Goal: Task Accomplishment & Management: Complete application form

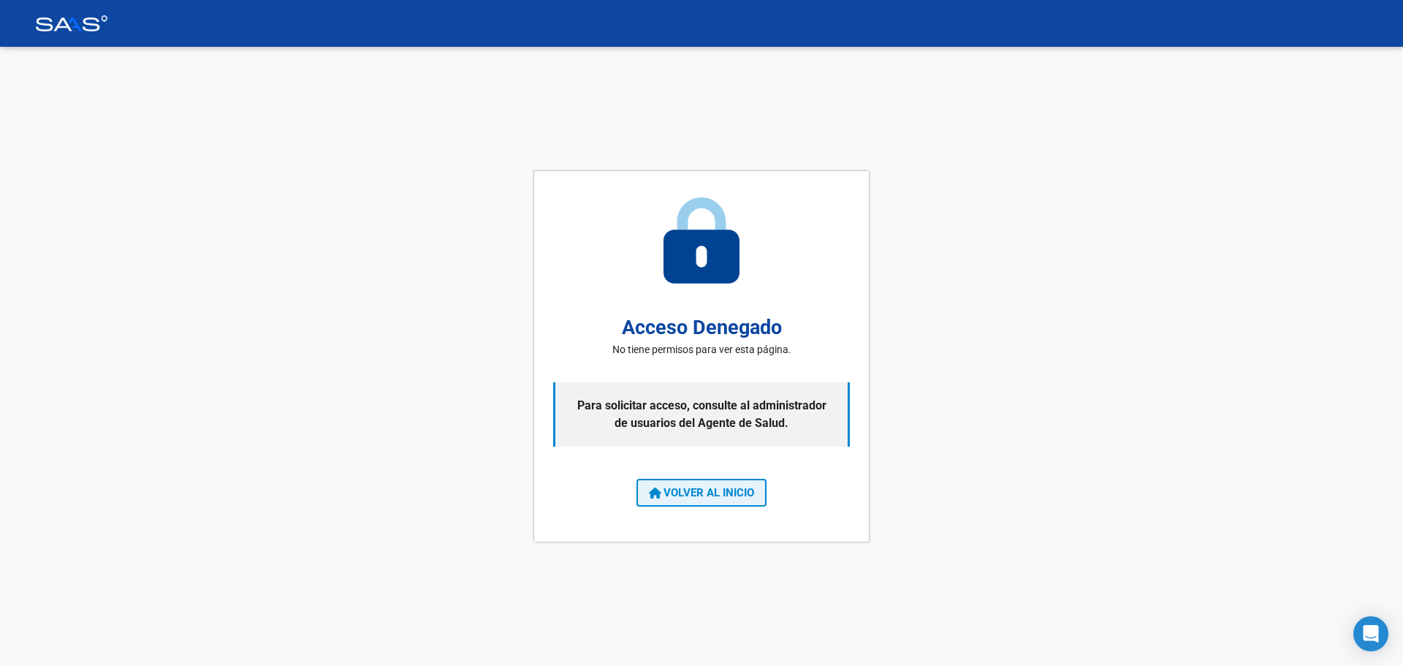
click at [709, 495] on span "VOLVER AL INICIO" at bounding box center [701, 492] width 105 height 13
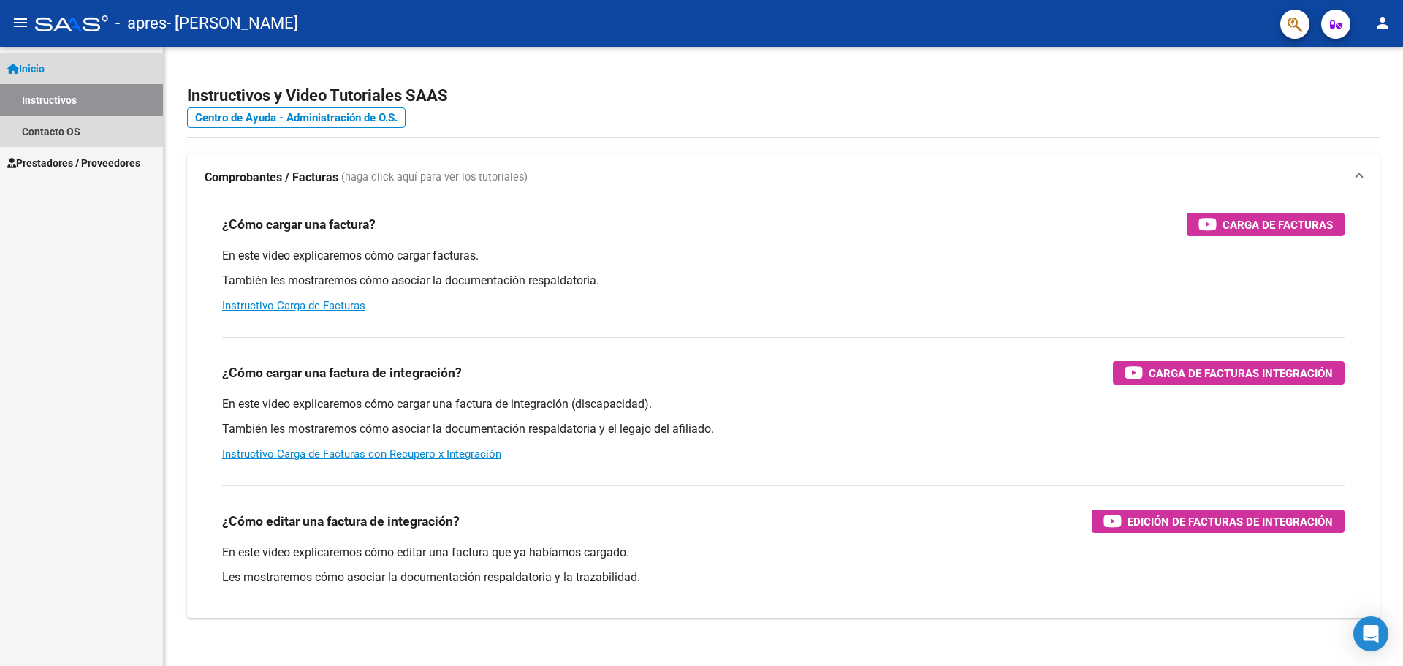
click at [68, 94] on link "Instructivos" at bounding box center [81, 99] width 163 height 31
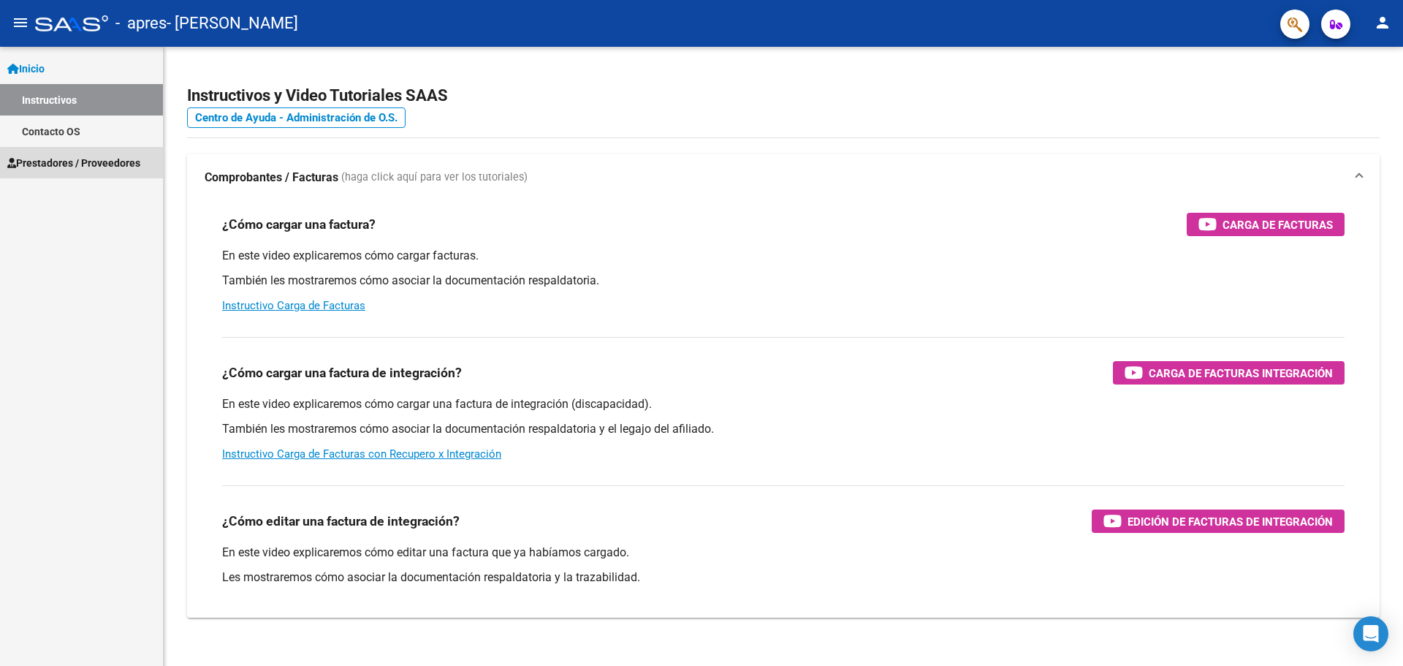
click at [96, 174] on link "Prestadores / Proveedores" at bounding box center [81, 162] width 163 height 31
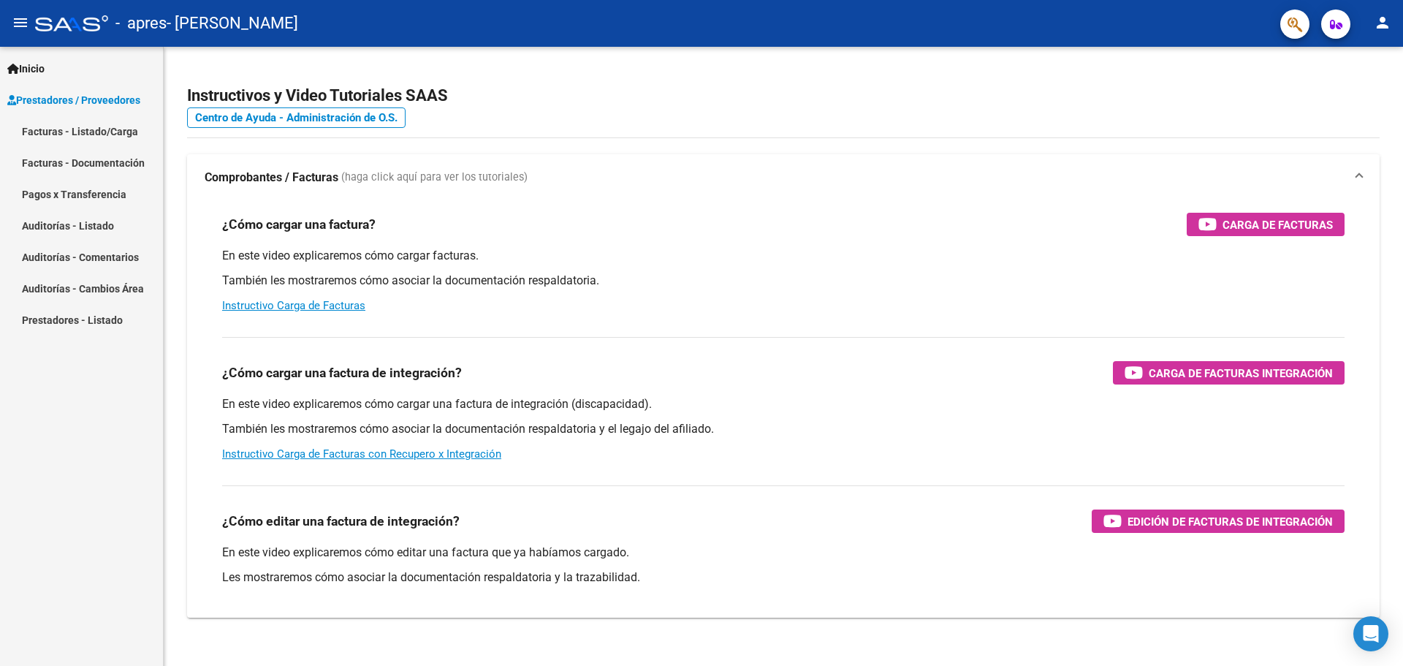
click at [61, 128] on link "Facturas - Listado/Carga" at bounding box center [81, 130] width 163 height 31
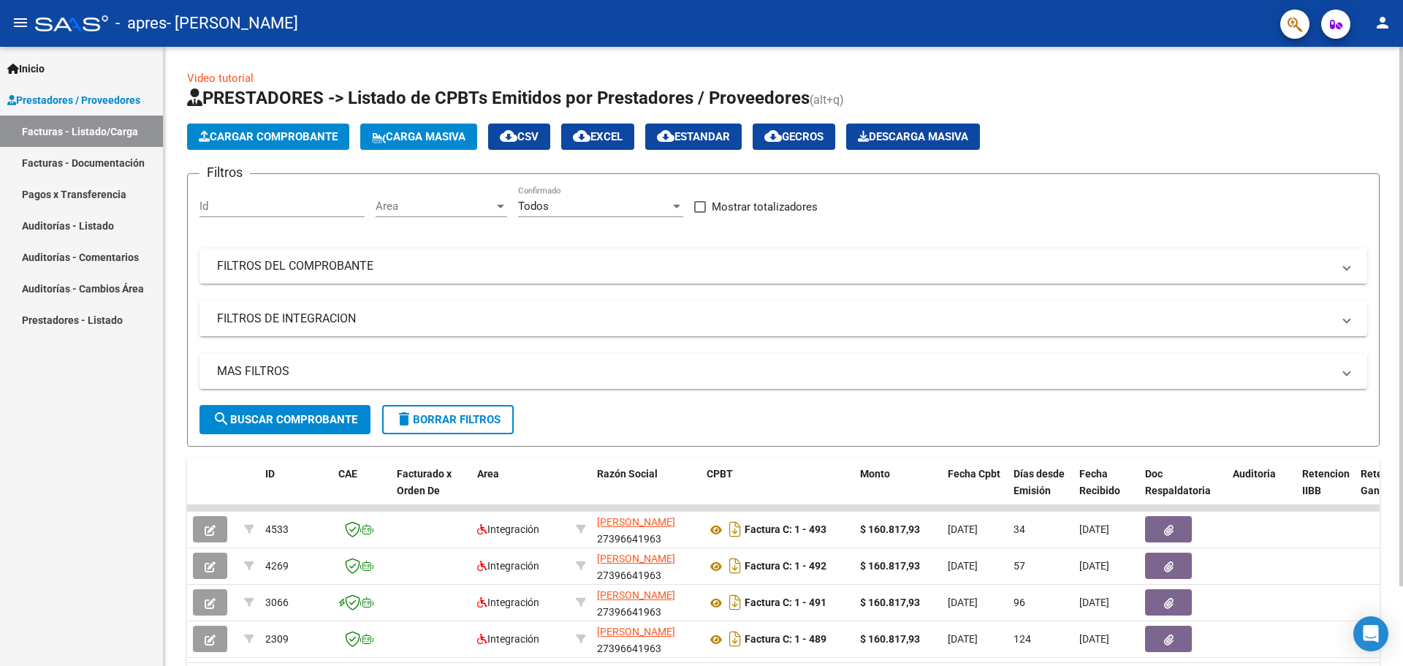
click at [286, 129] on button "Cargar Comprobante" at bounding box center [268, 136] width 162 height 26
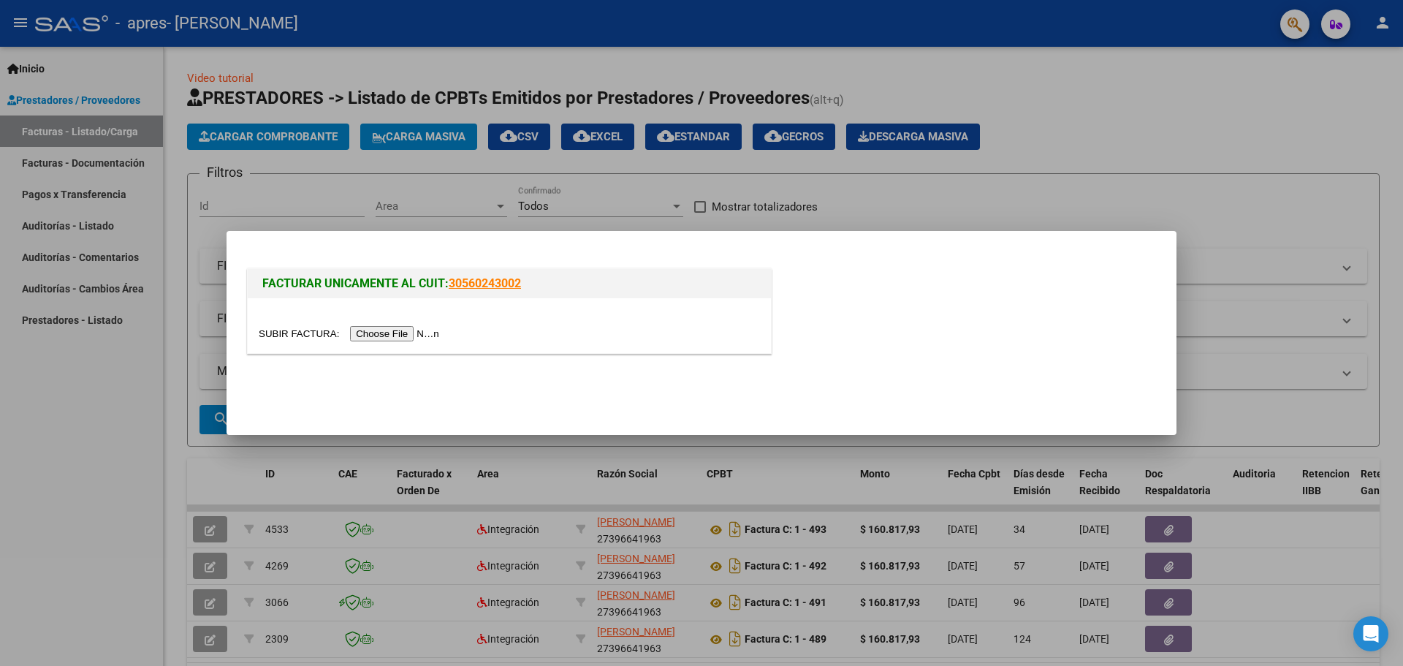
click at [369, 335] on input "file" at bounding box center [351, 333] width 185 height 15
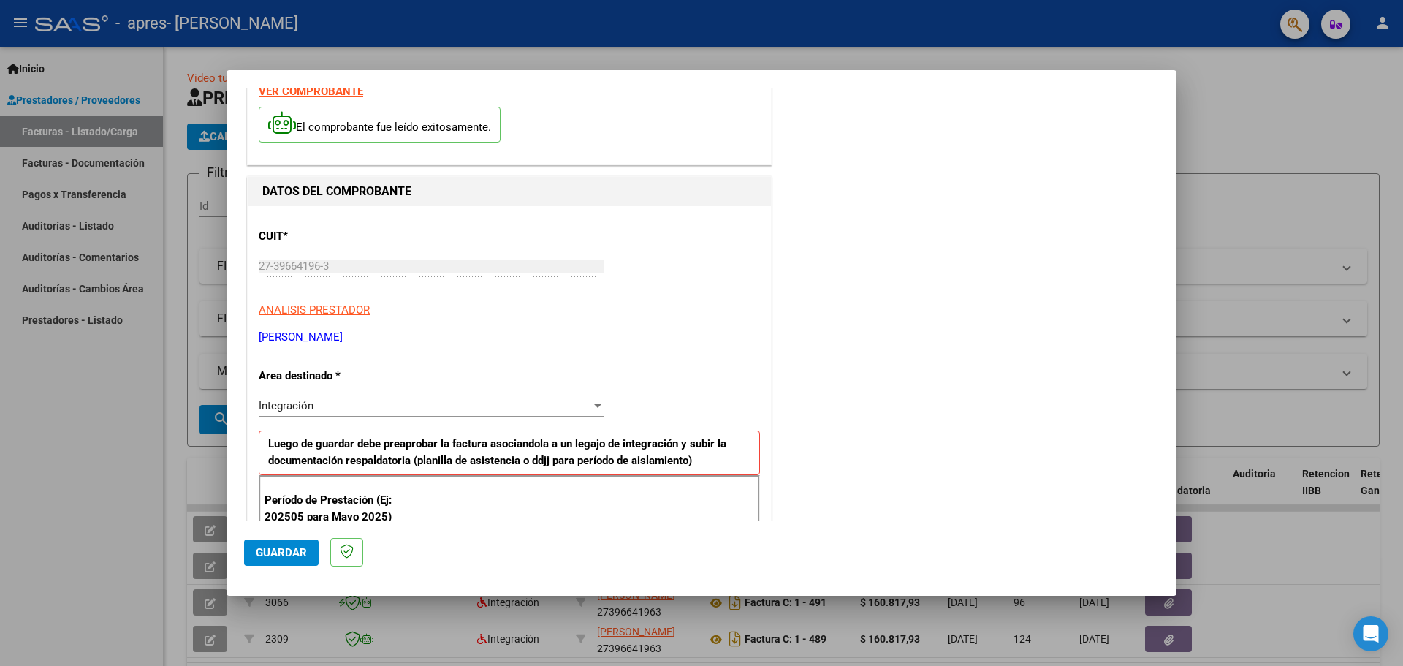
scroll to position [73, 0]
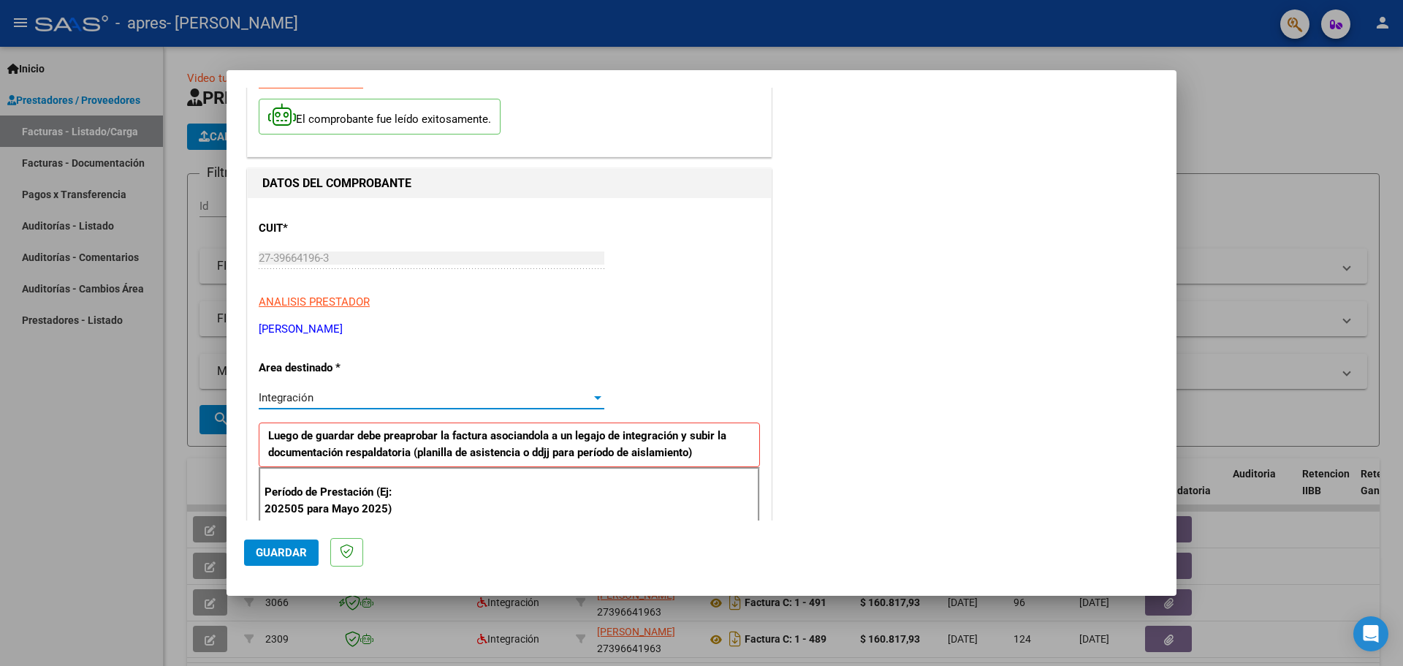
click at [343, 395] on div "Integración" at bounding box center [425, 397] width 332 height 13
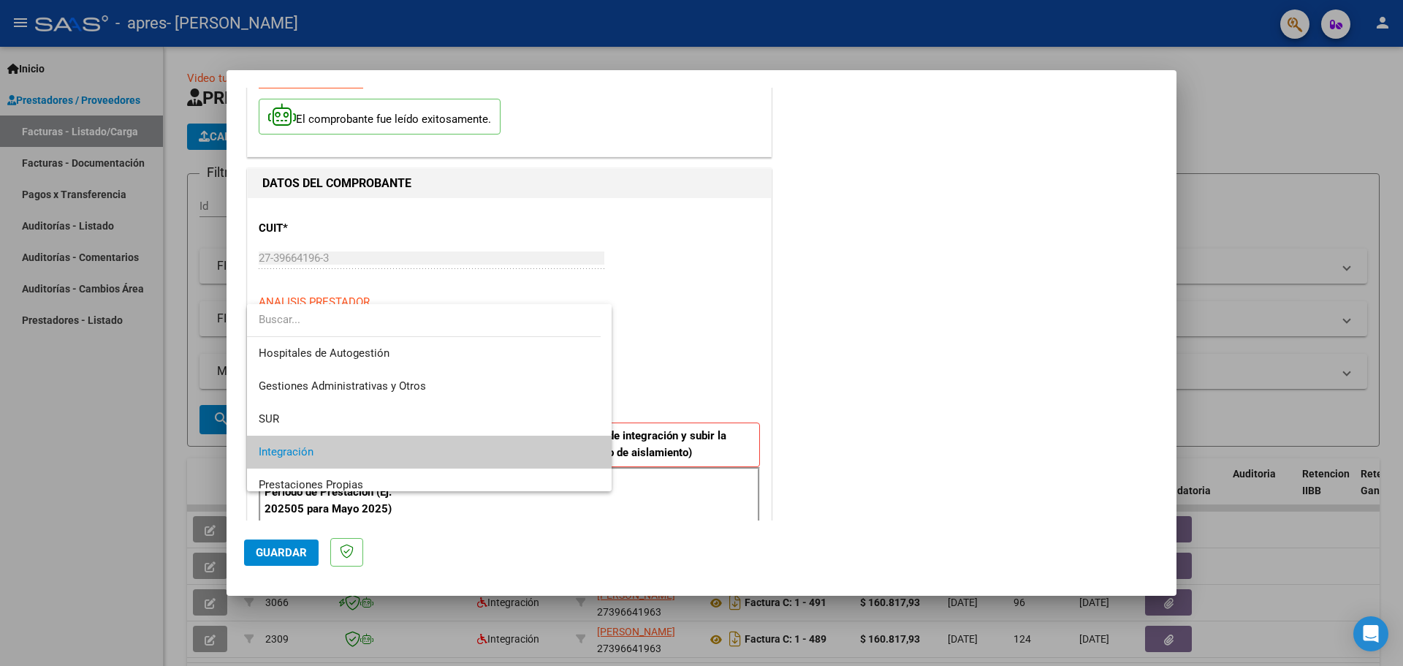
scroll to position [55, 0]
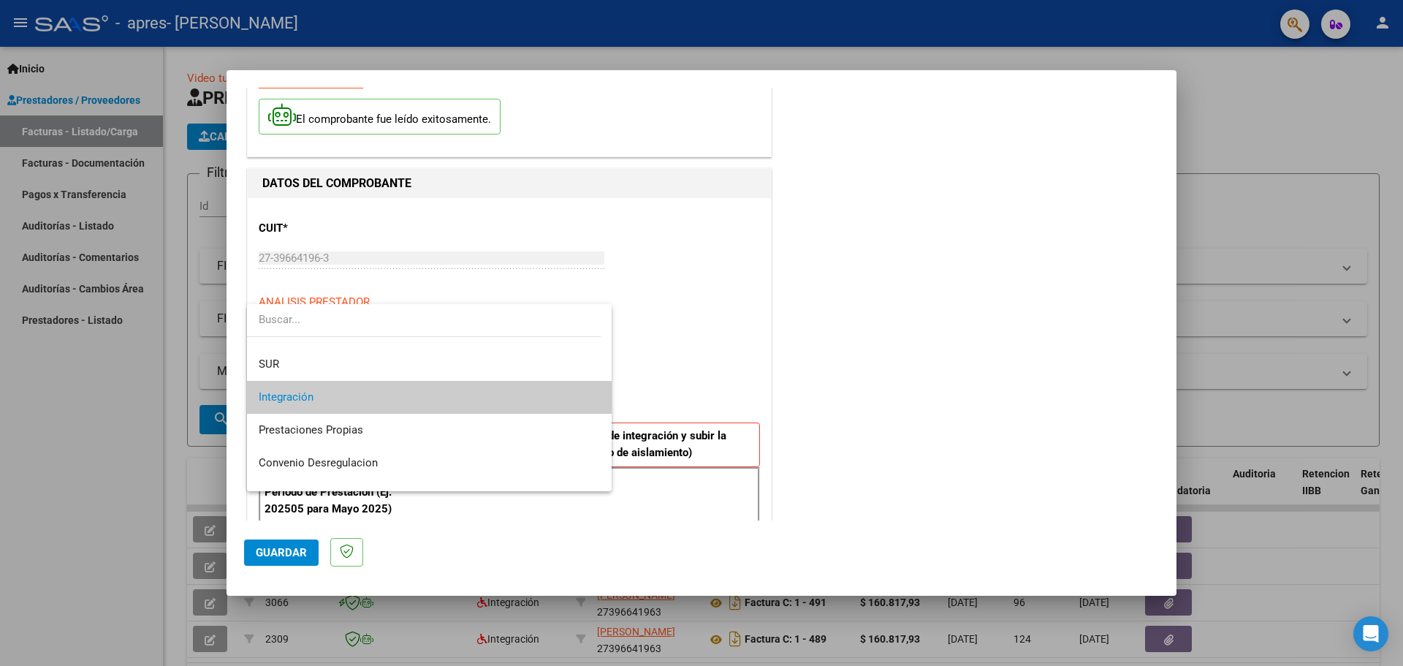
click at [330, 398] on span "Integración" at bounding box center [429, 397] width 341 height 33
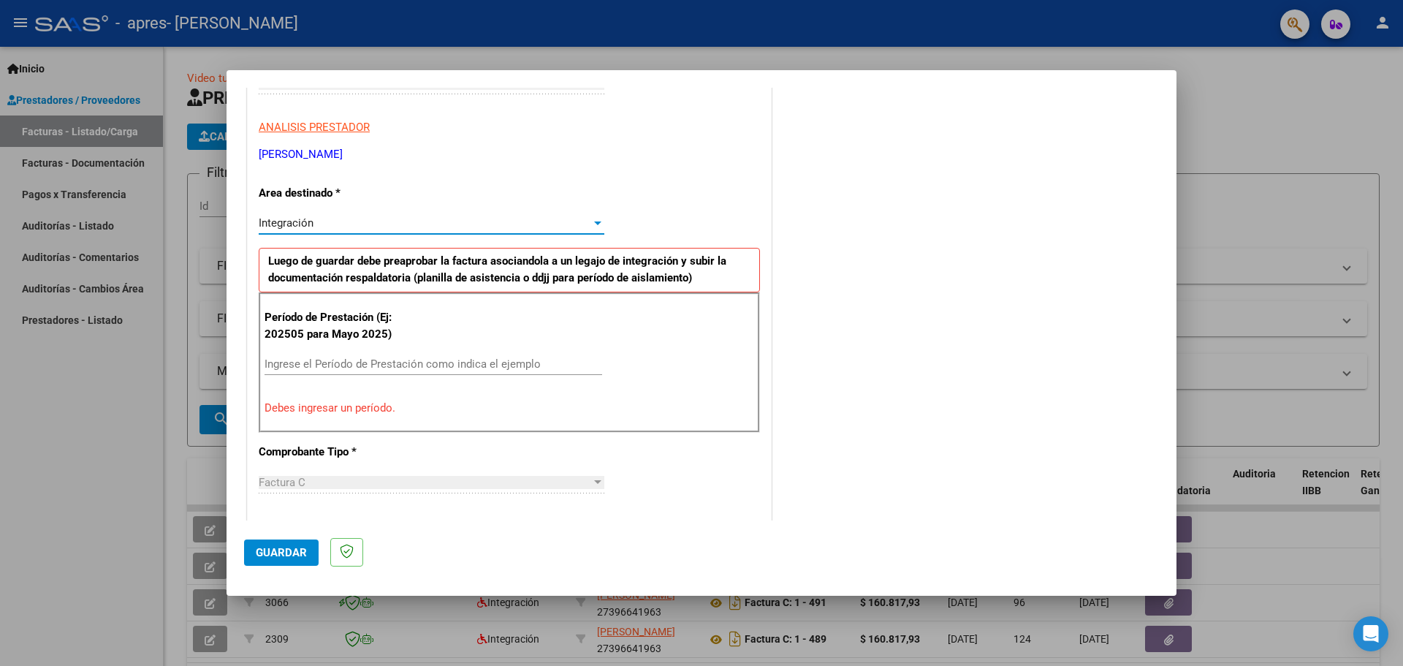
scroll to position [292, 0]
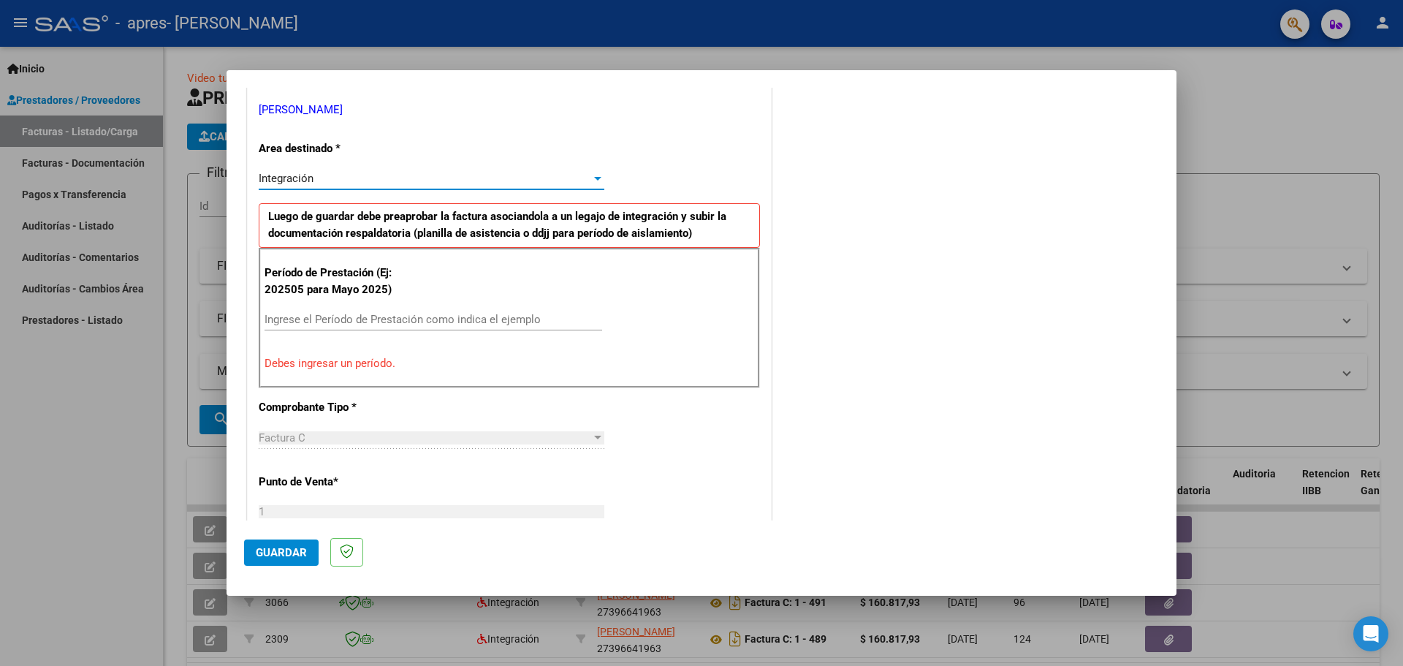
click at [389, 319] on input "Ingrese el Período de Prestación como indica el ejemplo" at bounding box center [434, 319] width 338 height 13
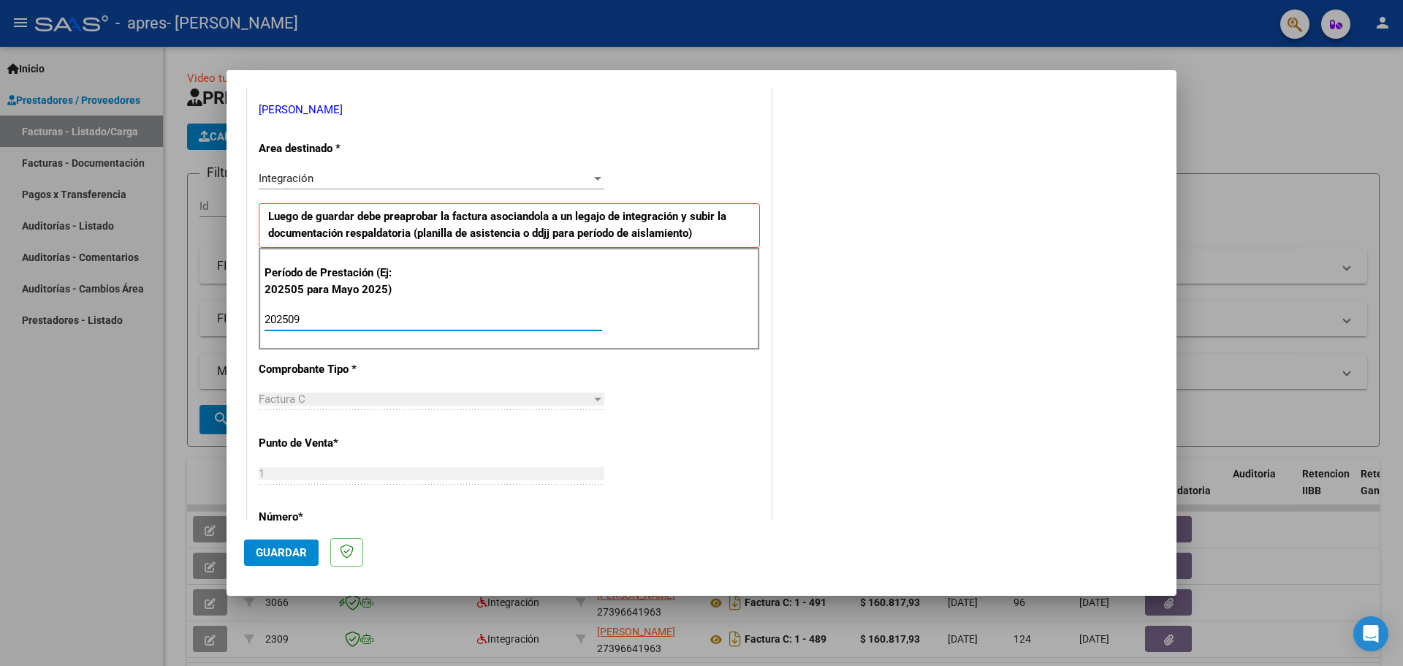
type input "202509"
click at [666, 397] on div "CUIT * 27-39664196-3 Ingresar CUIT ANALISIS PRESTADOR [PERSON_NAME] [PERSON_NAM…" at bounding box center [509, 529] width 523 height 1100
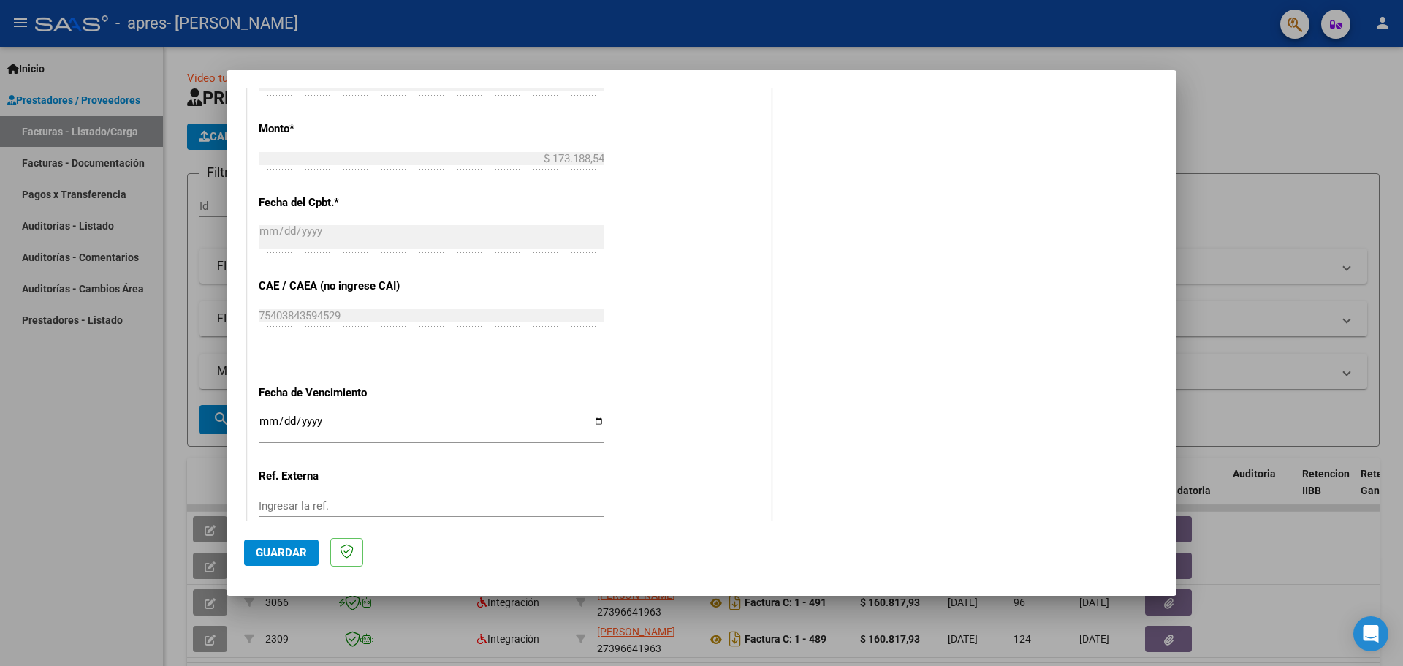
scroll to position [804, 0]
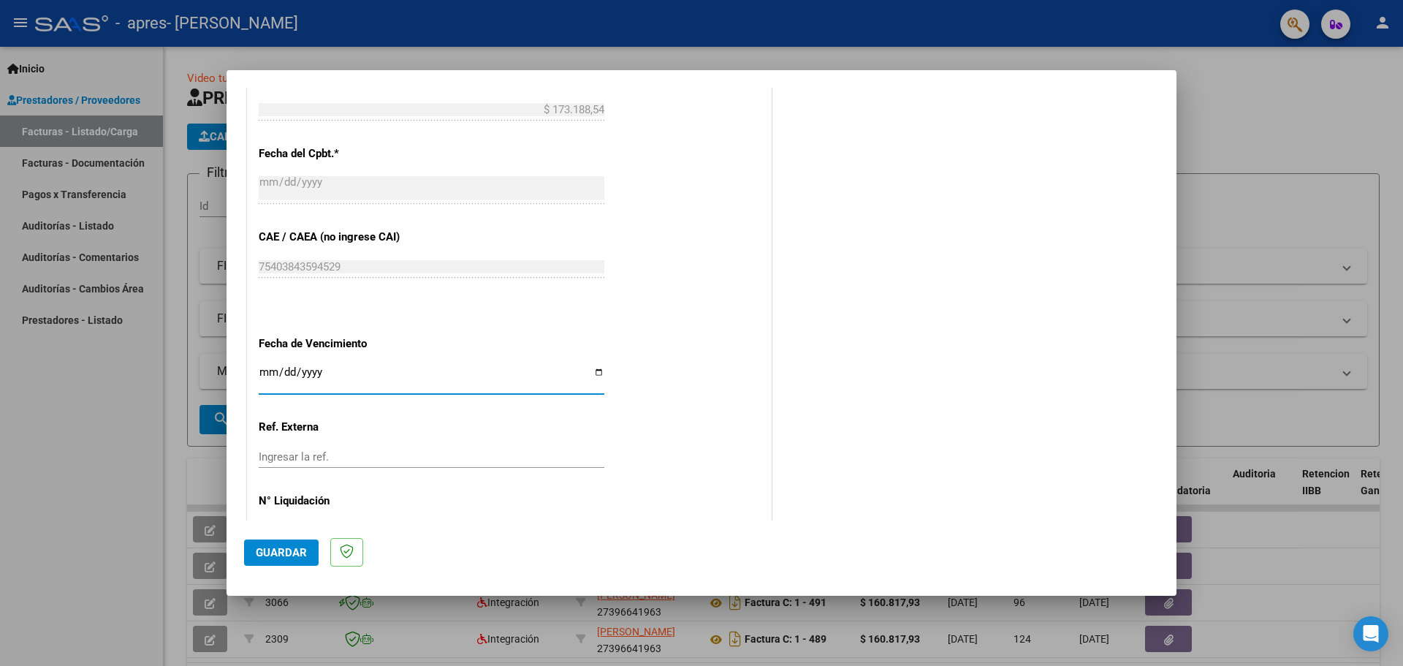
click at [273, 374] on input "Ingresar la fecha" at bounding box center [432, 377] width 346 height 23
click at [267, 368] on input "Ingresar la fecha" at bounding box center [432, 377] width 346 height 23
type input "0001-10-16"
type input "[DATE]"
click at [455, 411] on p "El añor debe ser mayor a 1950" at bounding box center [509, 408] width 501 height 17
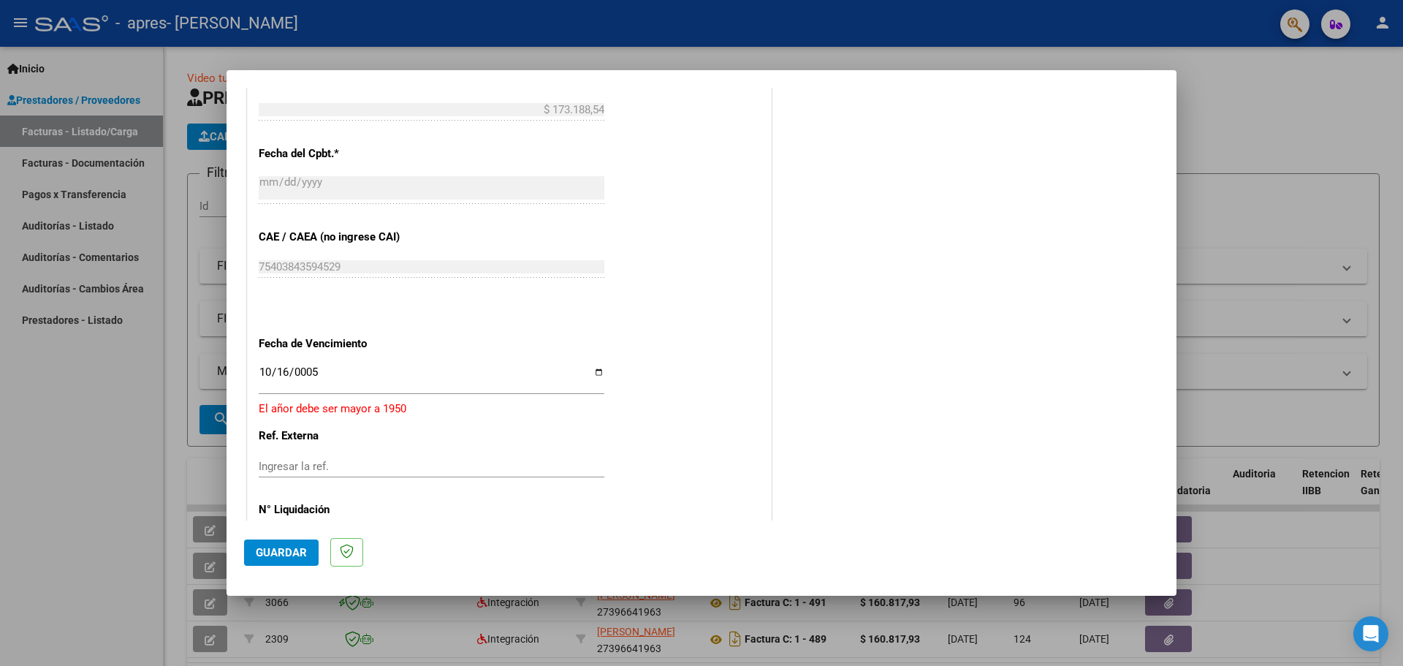
click at [321, 370] on input "0005-10-16" at bounding box center [432, 377] width 346 height 23
type input "[DATE]"
click at [686, 397] on div "CUIT * 27-39664196-3 Ingresar CUIT ANALISIS PRESTADOR [PERSON_NAME] [PERSON_NAM…" at bounding box center [509, 17] width 523 height 1100
click at [295, 457] on input "Ingresar la ref." at bounding box center [432, 456] width 346 height 13
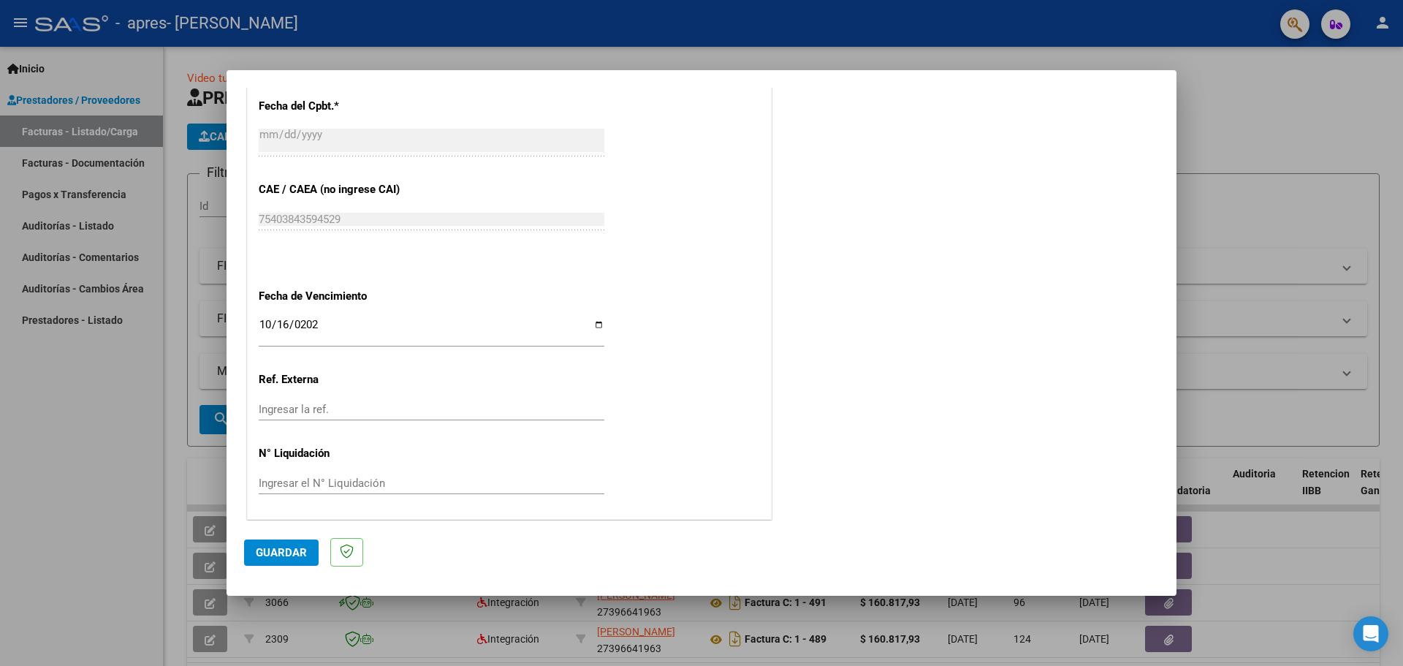
scroll to position [853, 0]
click at [275, 553] on span "Guardar" at bounding box center [281, 552] width 51 height 13
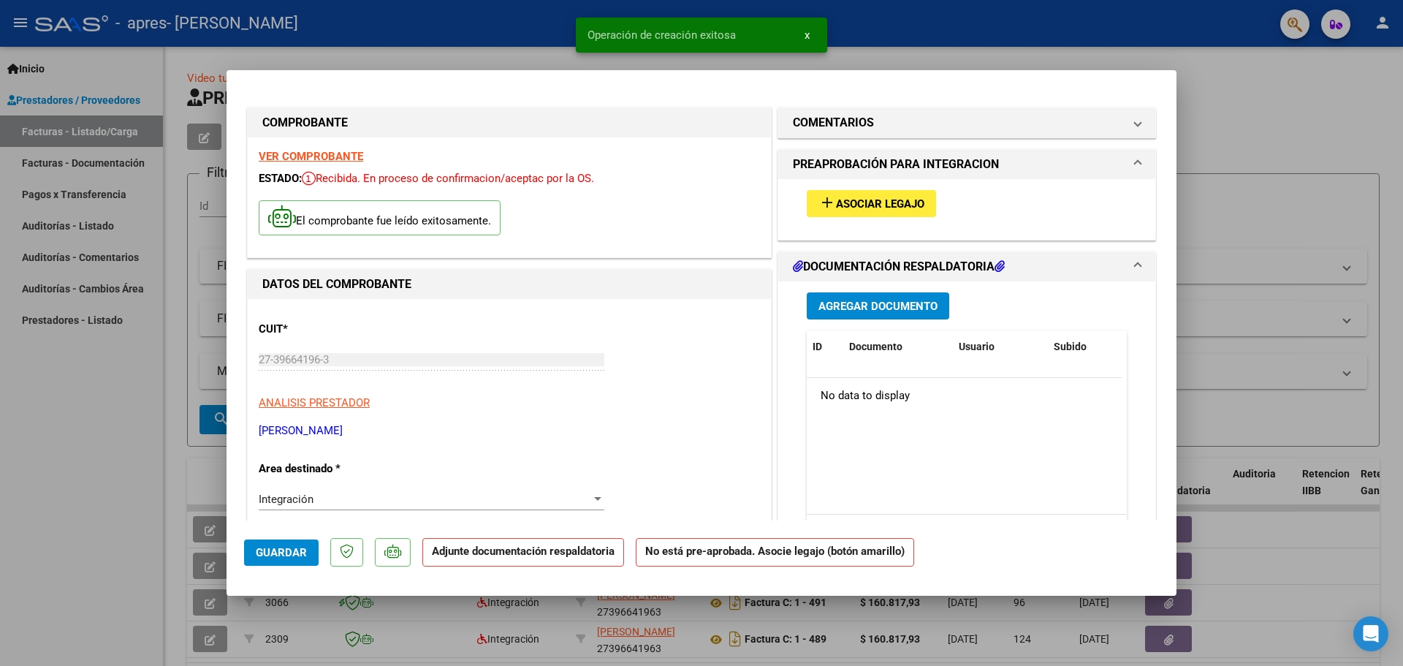
click at [876, 204] on span "Asociar Legajo" at bounding box center [880, 203] width 88 height 13
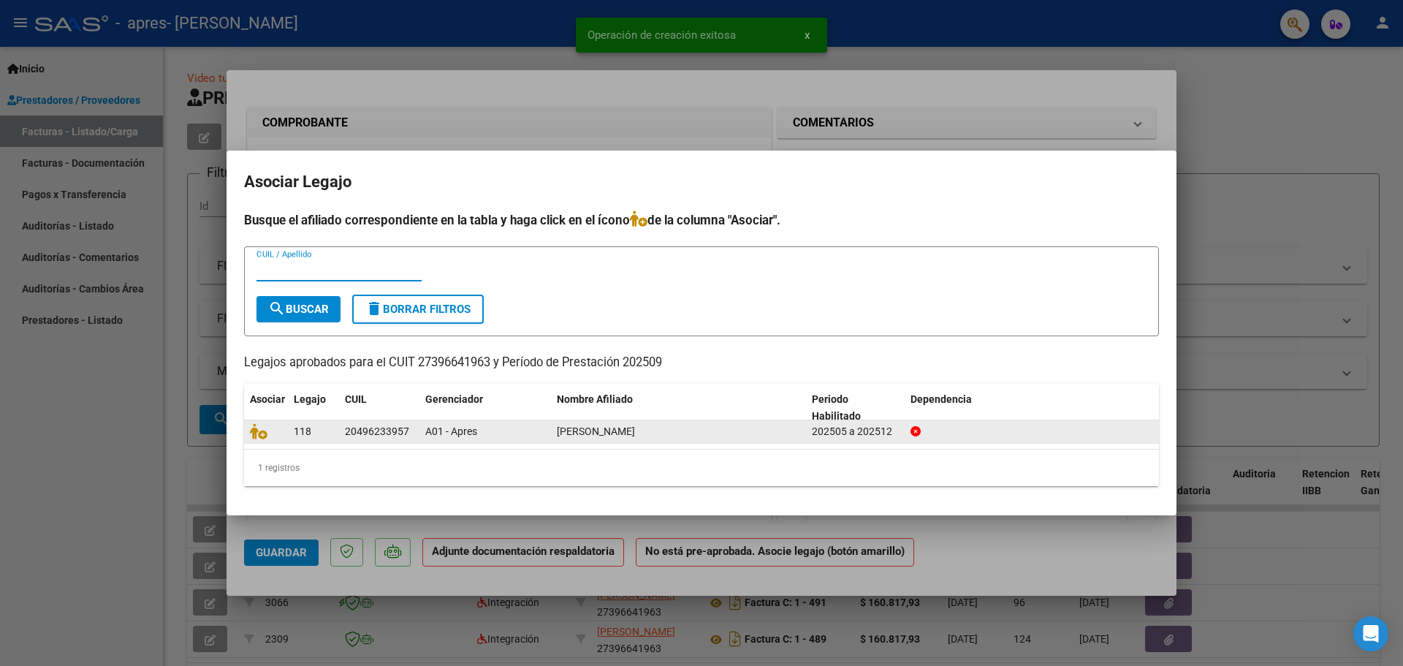
click at [568, 433] on span "[PERSON_NAME]" at bounding box center [596, 431] width 78 height 12
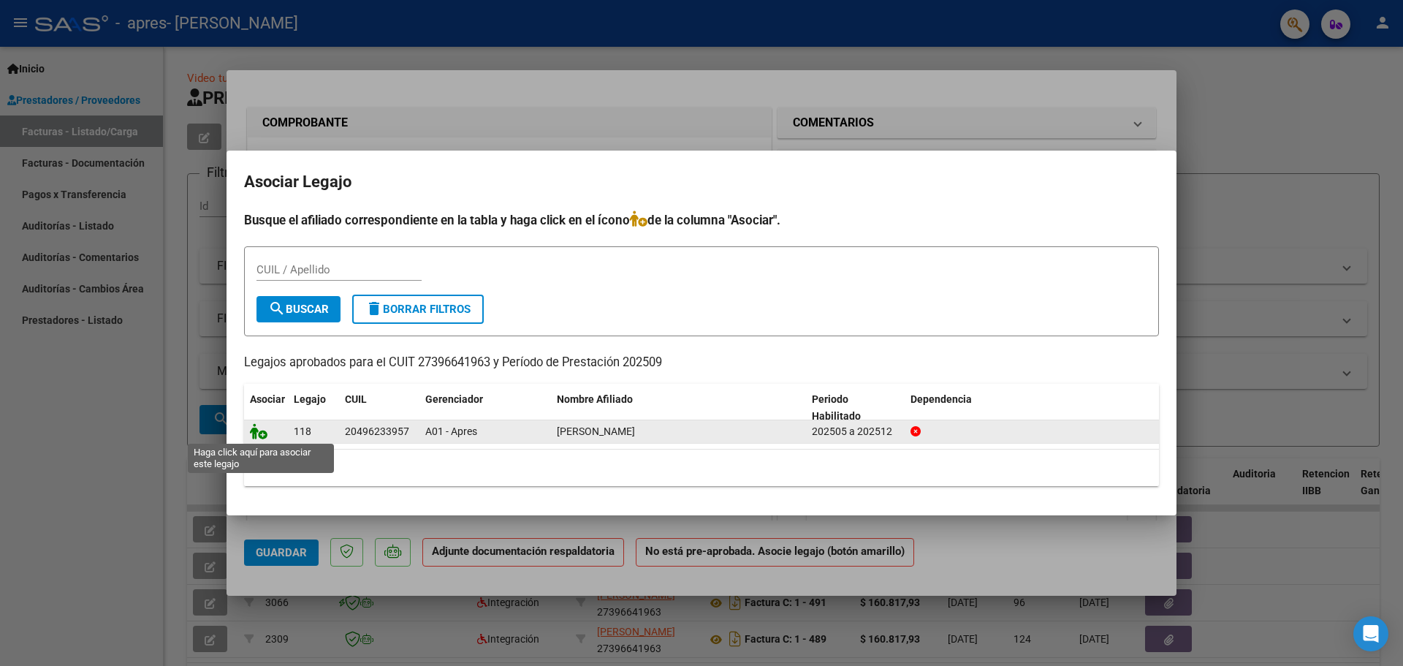
click at [262, 435] on icon at bounding box center [259, 431] width 18 height 16
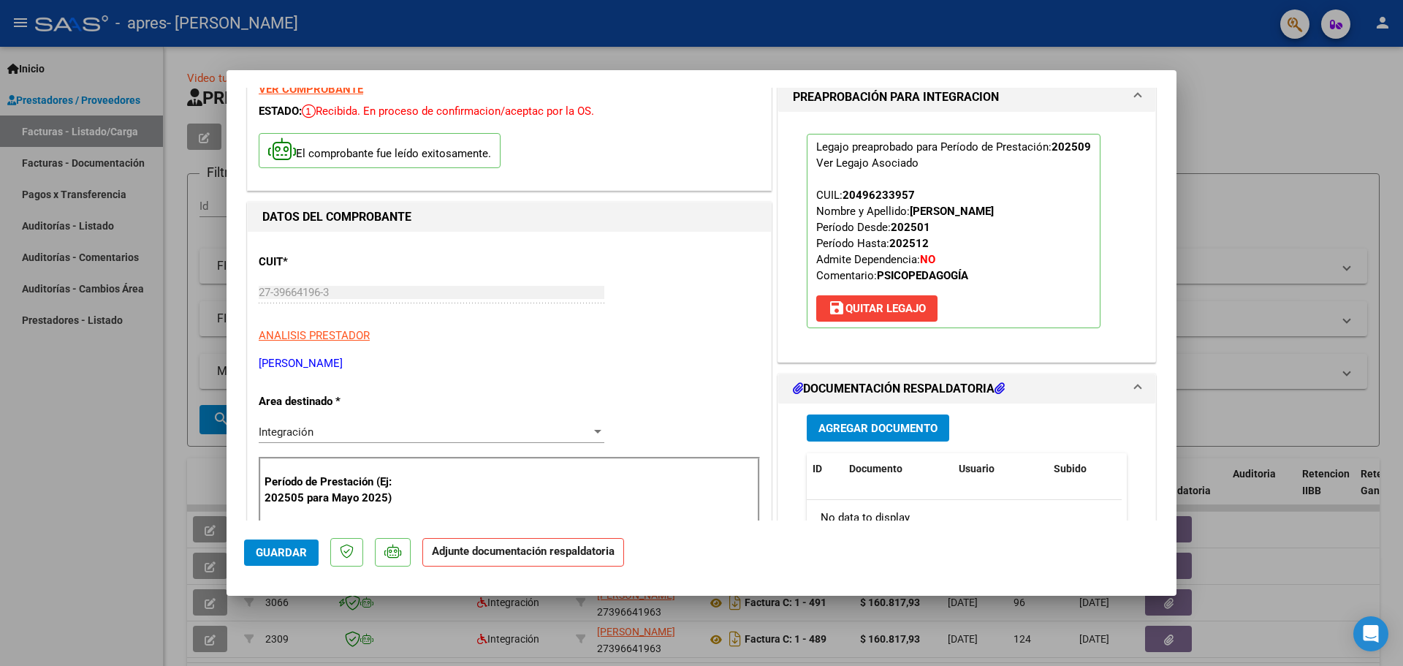
scroll to position [73, 0]
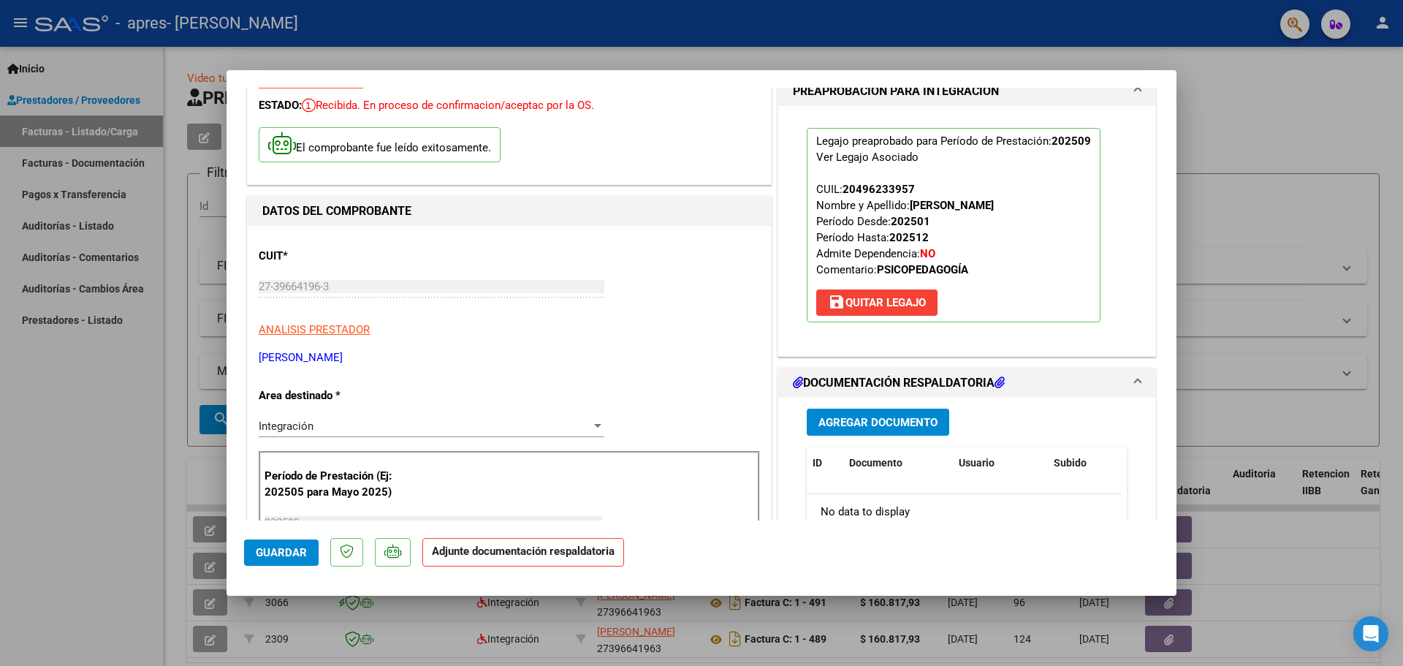
click at [910, 422] on span "Agregar Documento" at bounding box center [877, 422] width 119 height 13
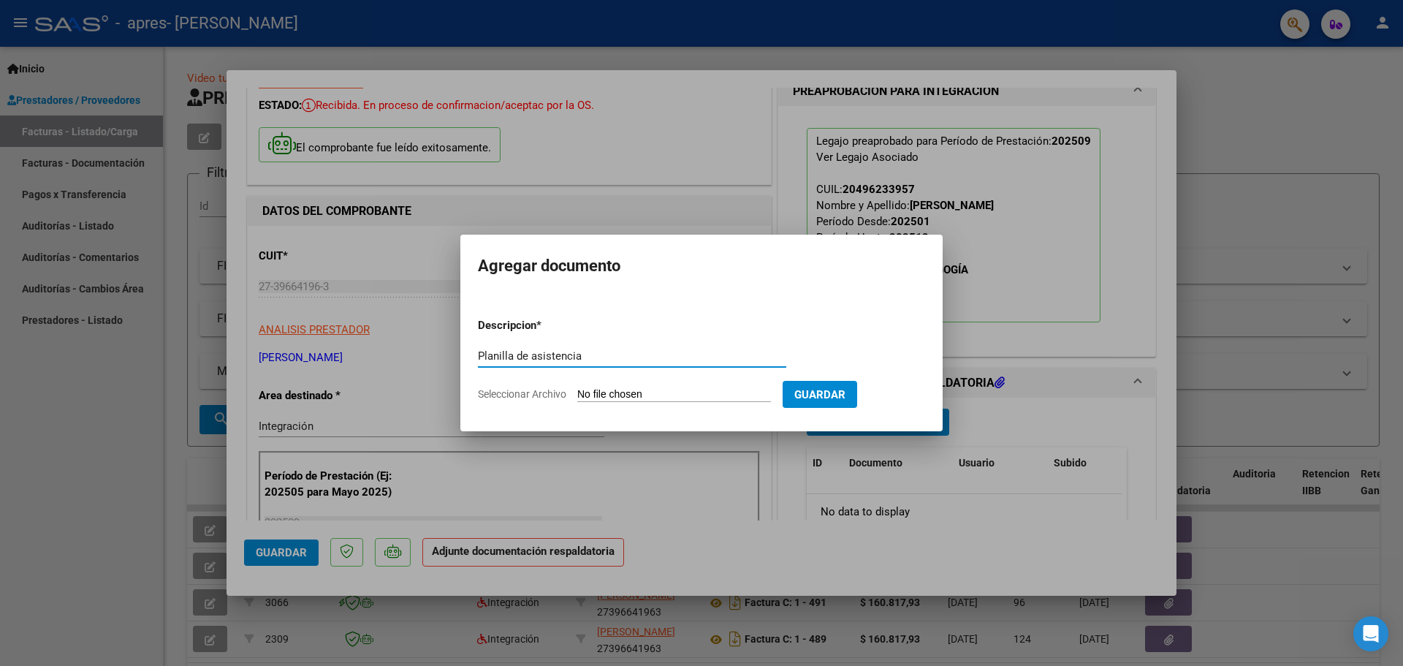
type input "Planilla de asistencia"
click at [513, 394] on span "Seleccionar Archivo" at bounding box center [522, 394] width 88 height 12
click at [577, 394] on input "Seleccionar Archivo" at bounding box center [674, 395] width 194 height 14
type input "C:\fakepath\[PERSON_NAME] Psicopedagogia.jpeg"
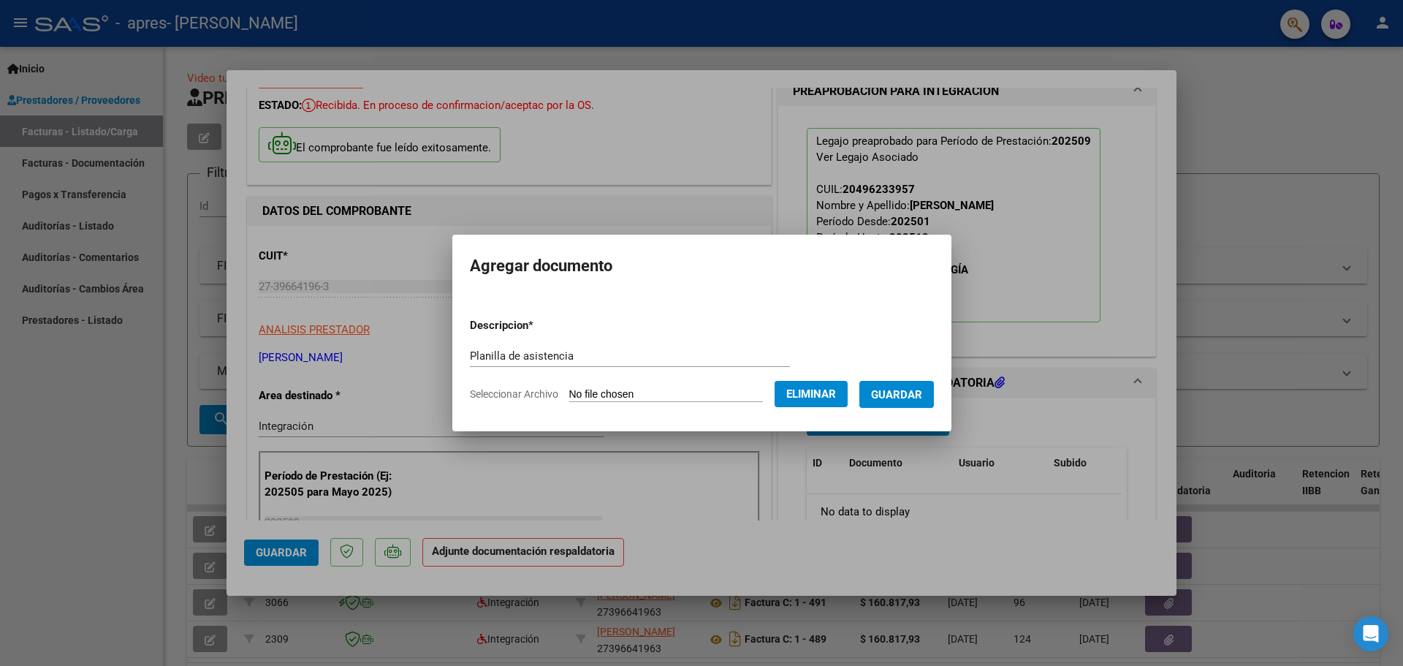
click at [905, 393] on span "Guardar" at bounding box center [896, 394] width 51 height 13
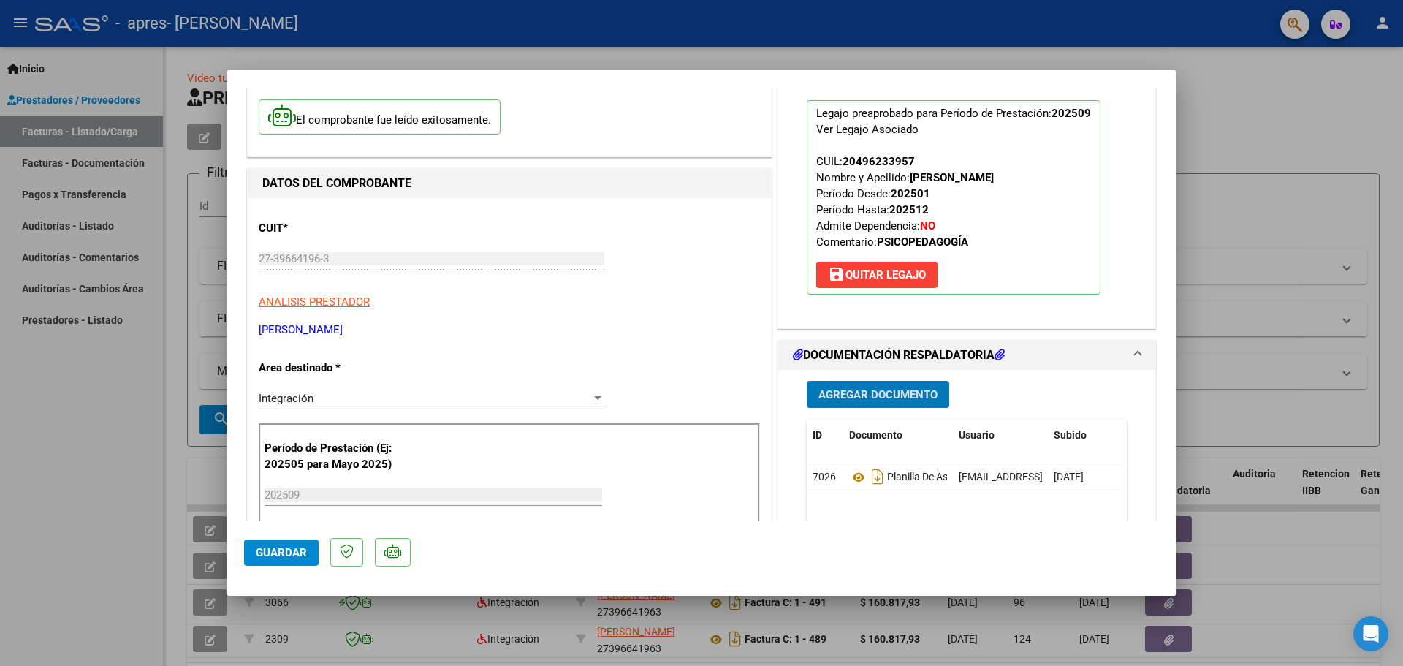
scroll to position [219, 0]
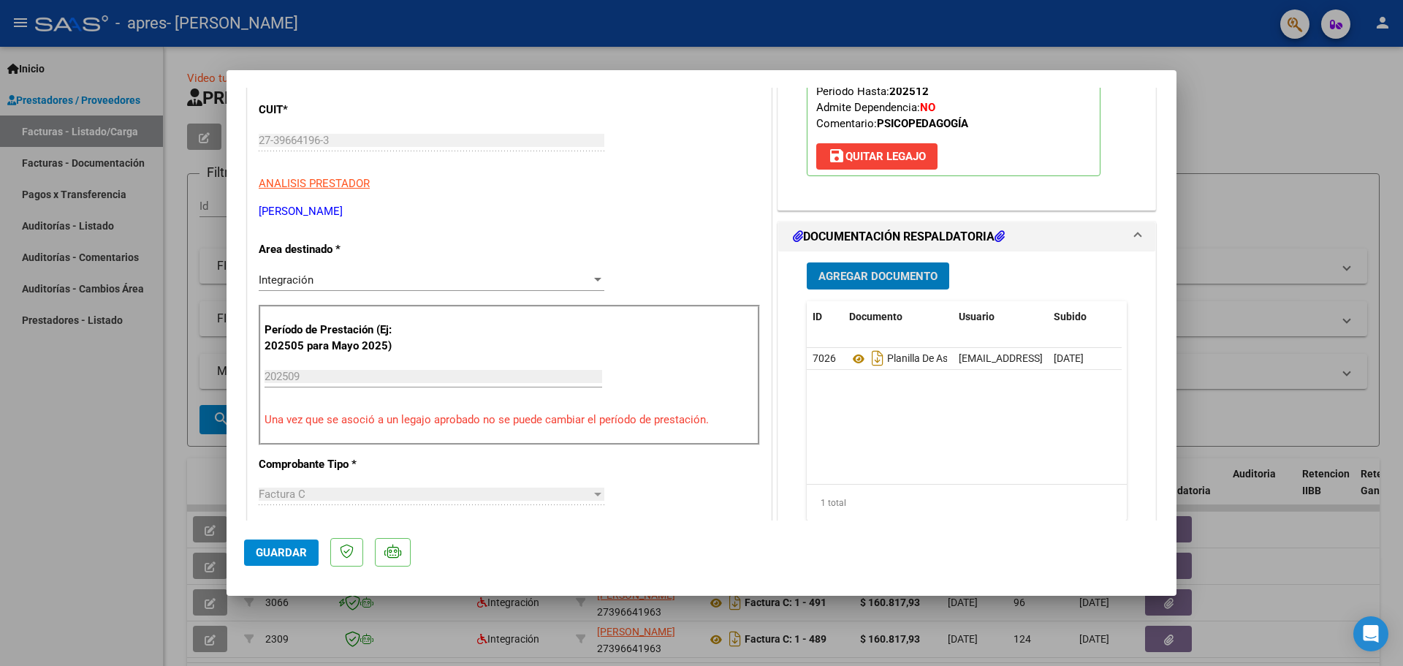
click at [275, 554] on span "Guardar" at bounding box center [281, 552] width 51 height 13
click at [280, 556] on span "Guardar" at bounding box center [281, 552] width 51 height 13
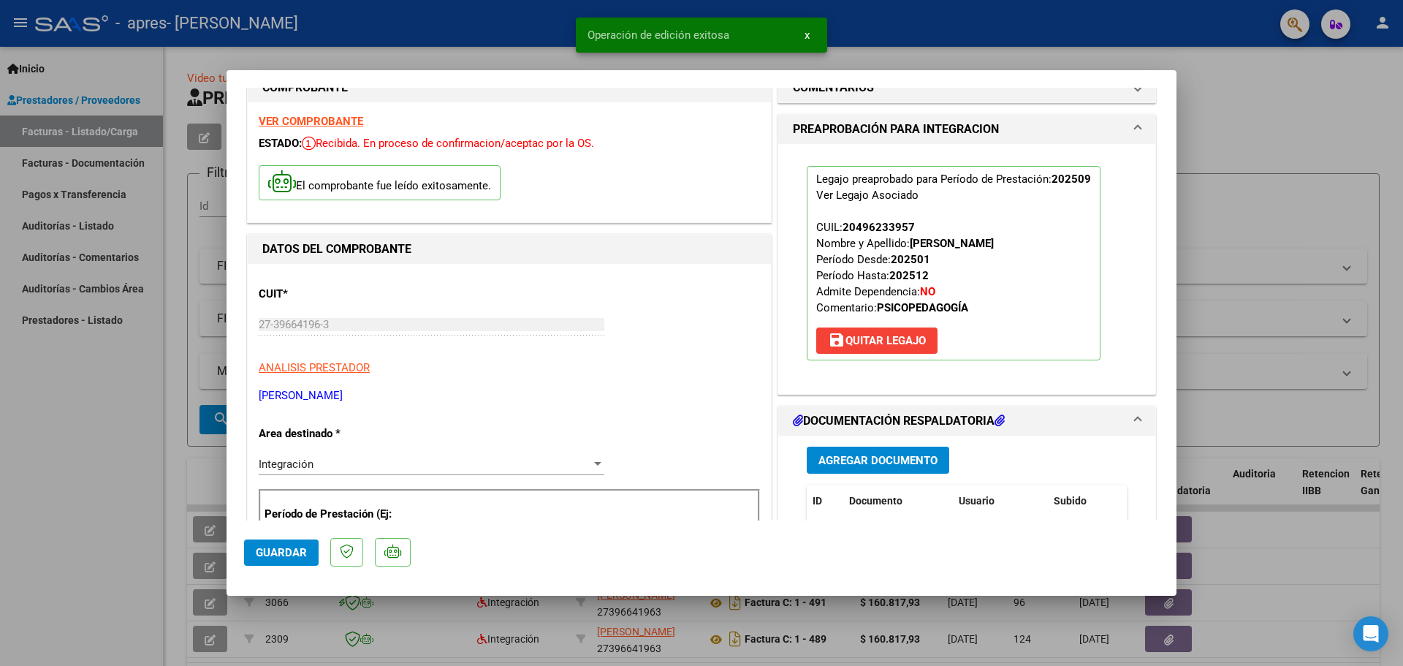
scroll to position [0, 0]
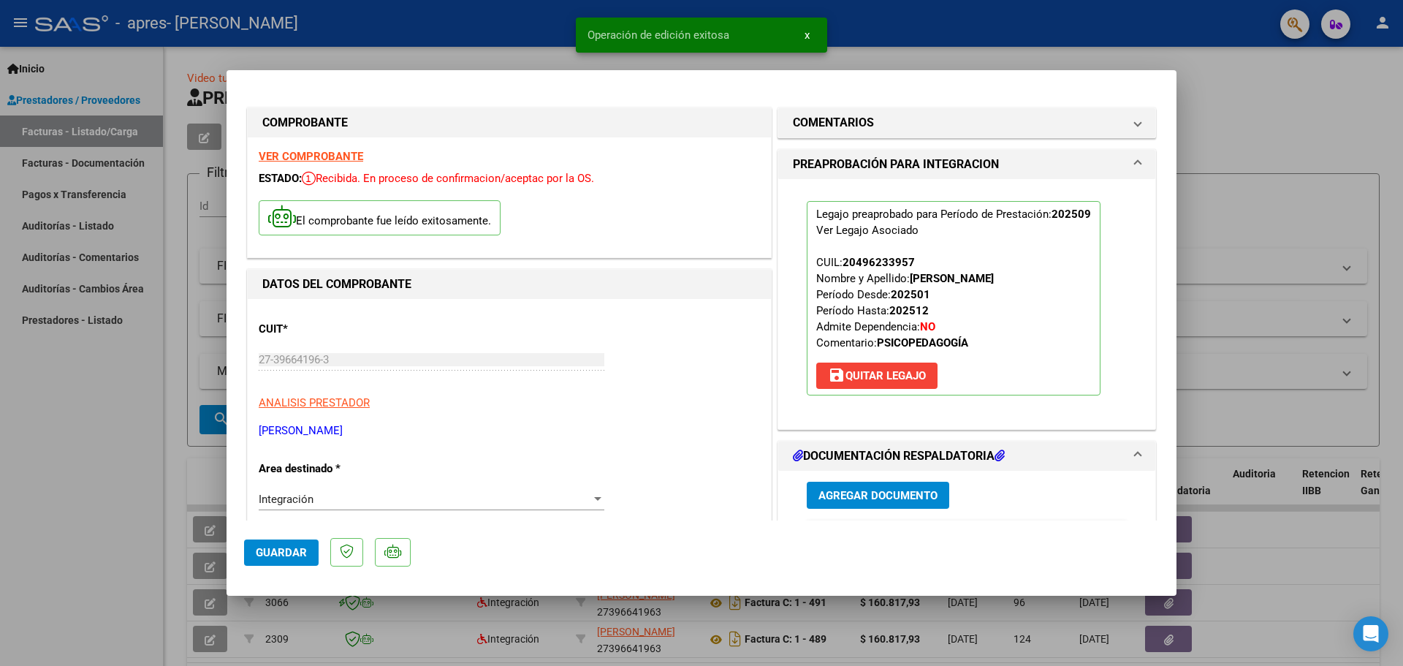
click at [1217, 75] on div at bounding box center [701, 333] width 1403 height 666
type input "$ 0,00"
